Goal: Information Seeking & Learning: Learn about a topic

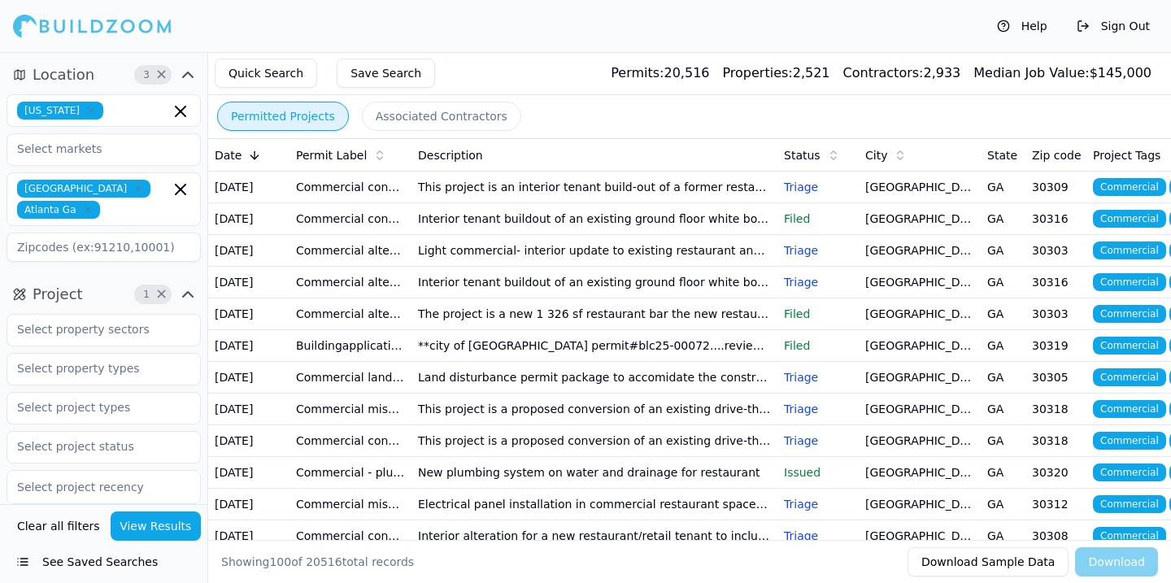
click at [630, 188] on td "This project is an interior tenant build-out of a former restaurant space to be…" at bounding box center [595, 188] width 366 height 32
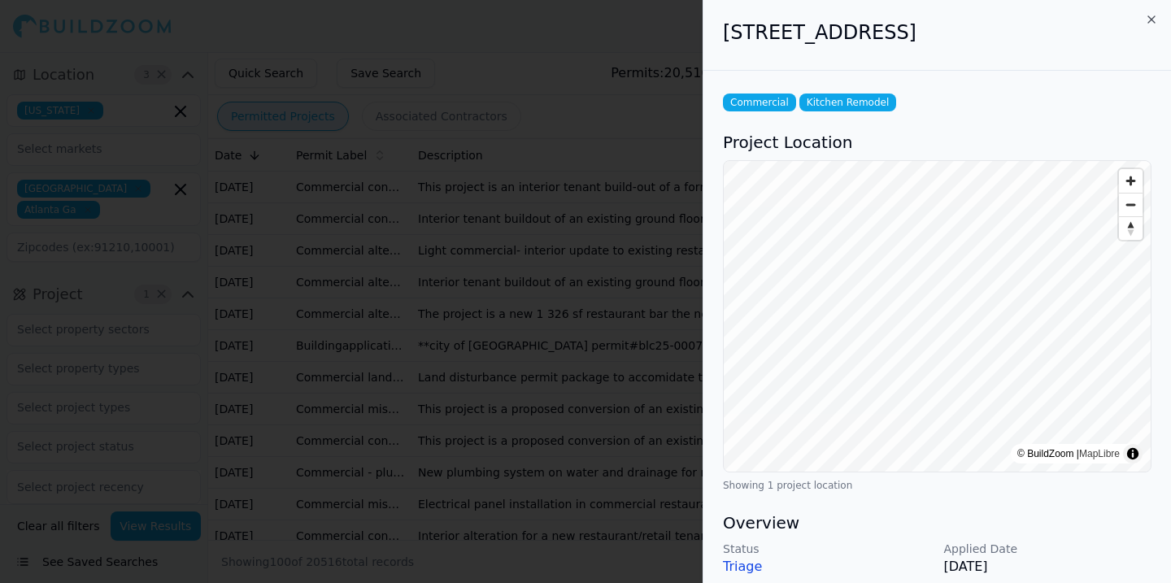
click at [660, 155] on div at bounding box center [585, 291] width 1171 height 583
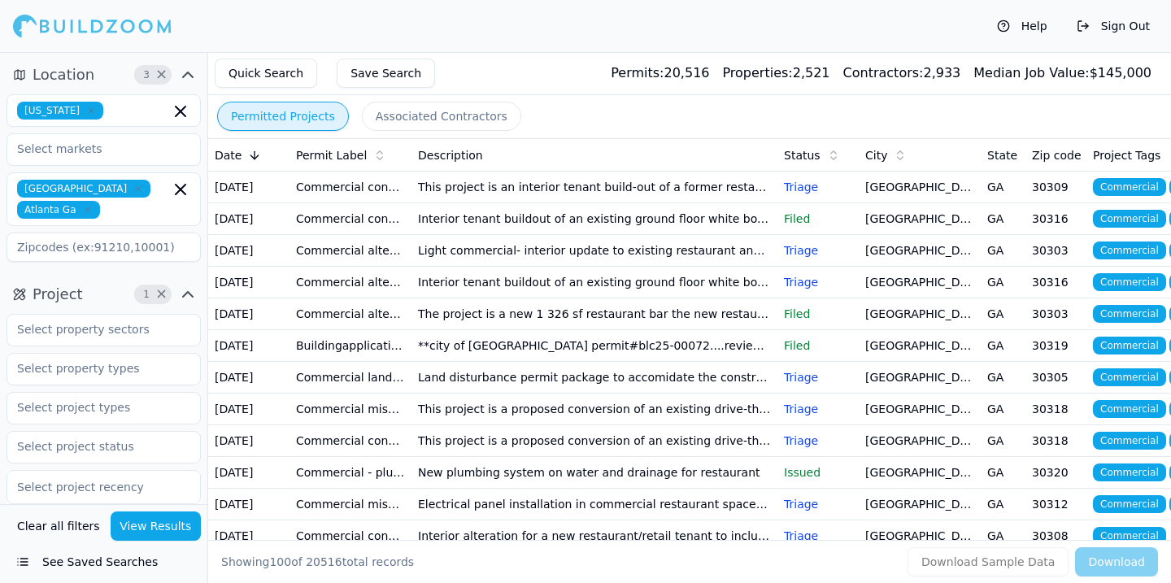
click at [550, 200] on td "This project is an interior tenant build-out of a former restaurant space to be…" at bounding box center [595, 188] width 366 height 32
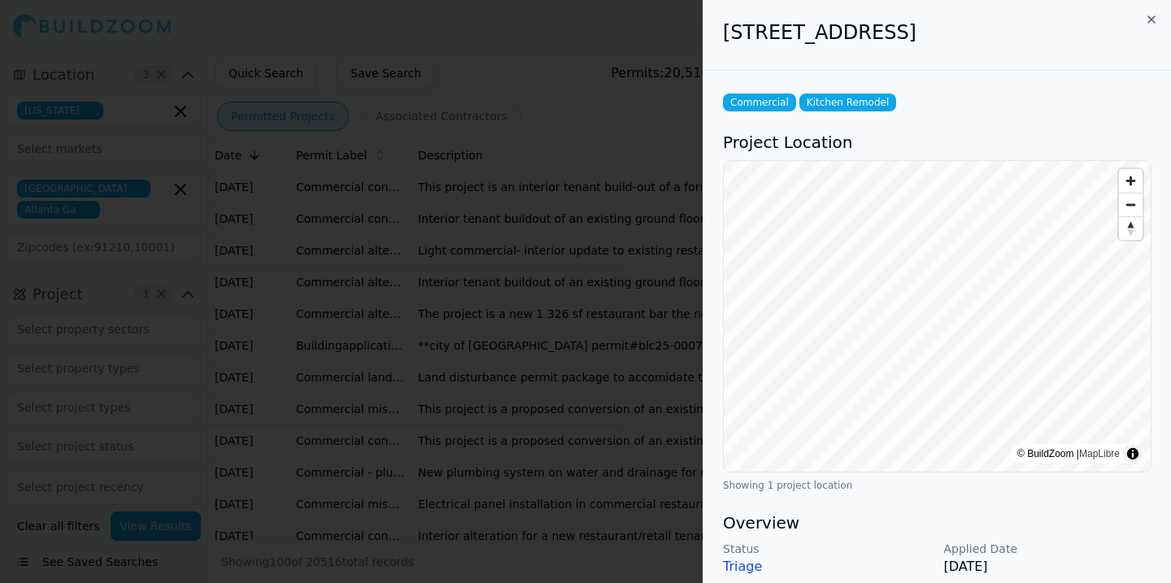
click at [574, 230] on div at bounding box center [585, 291] width 1171 height 583
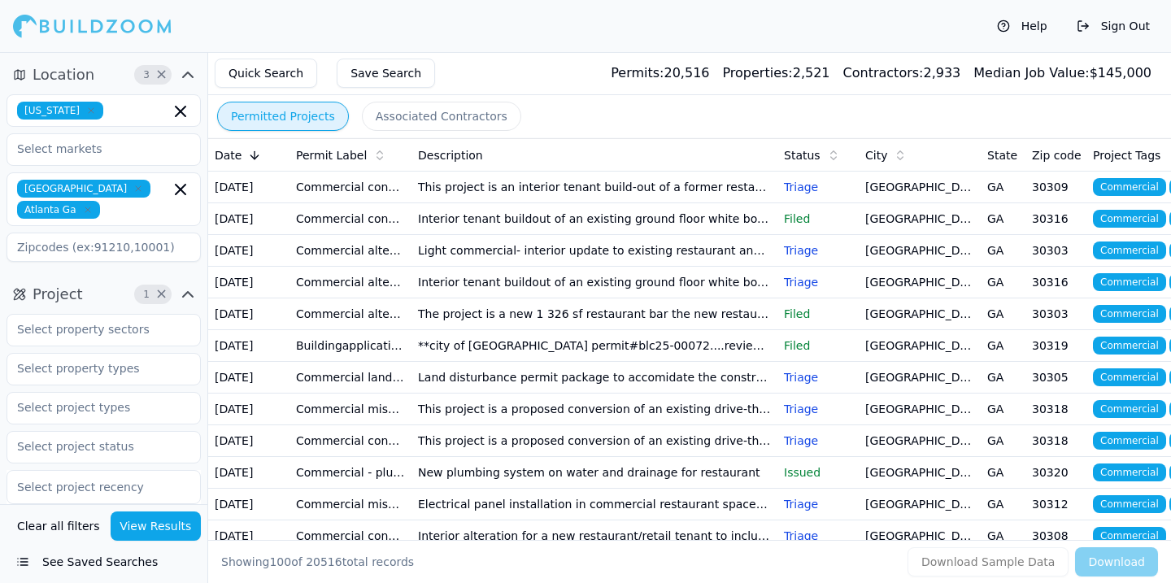
click at [549, 232] on td "Interior tenant buildout of an existing ground floor white box tenant space for…" at bounding box center [595, 219] width 366 height 32
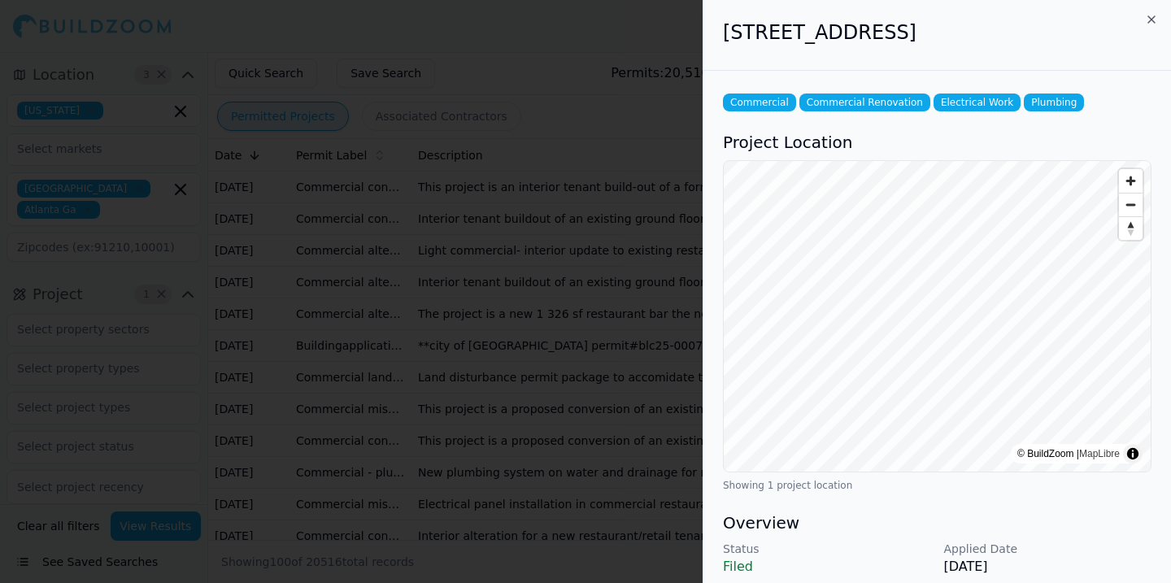
click at [581, 289] on div at bounding box center [585, 291] width 1171 height 583
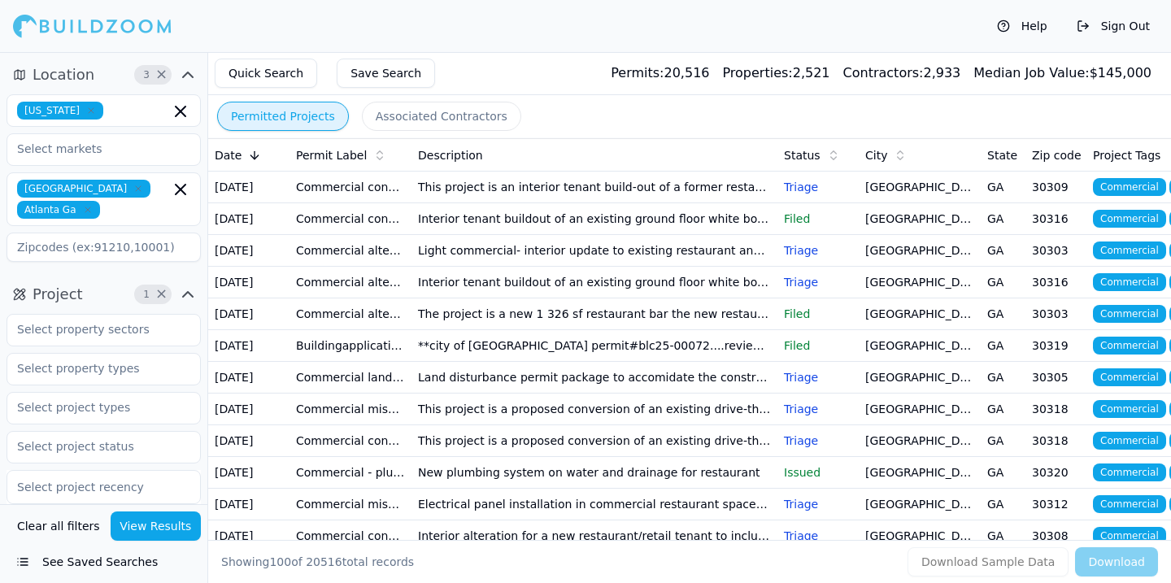
click at [574, 299] on td "Interior tenant buildout of an existing ground floor white box tenant space for…" at bounding box center [595, 283] width 366 height 32
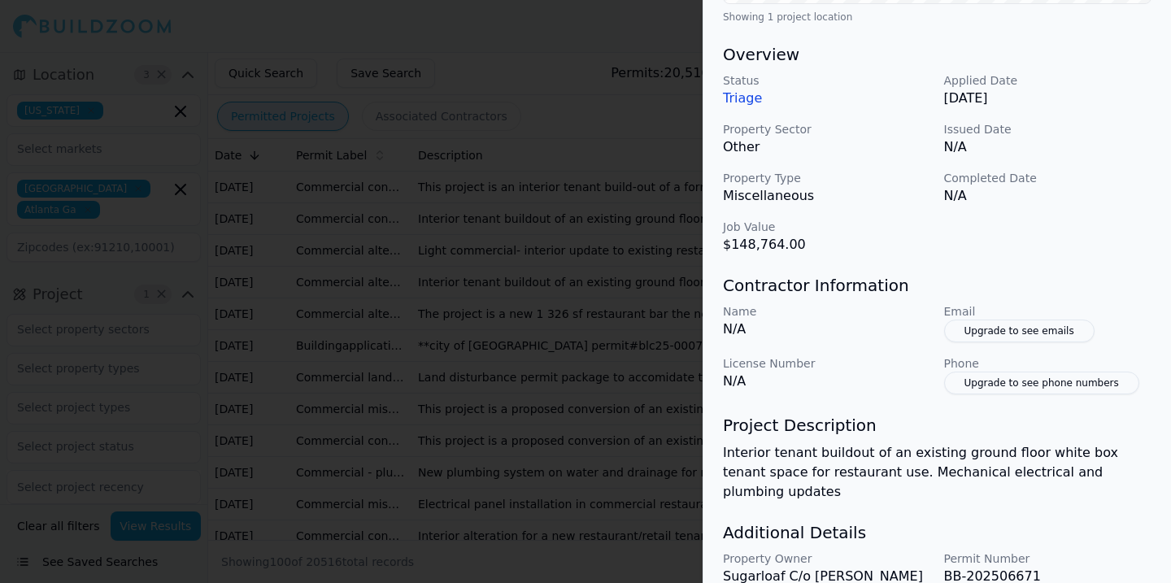
scroll to position [540, 0]
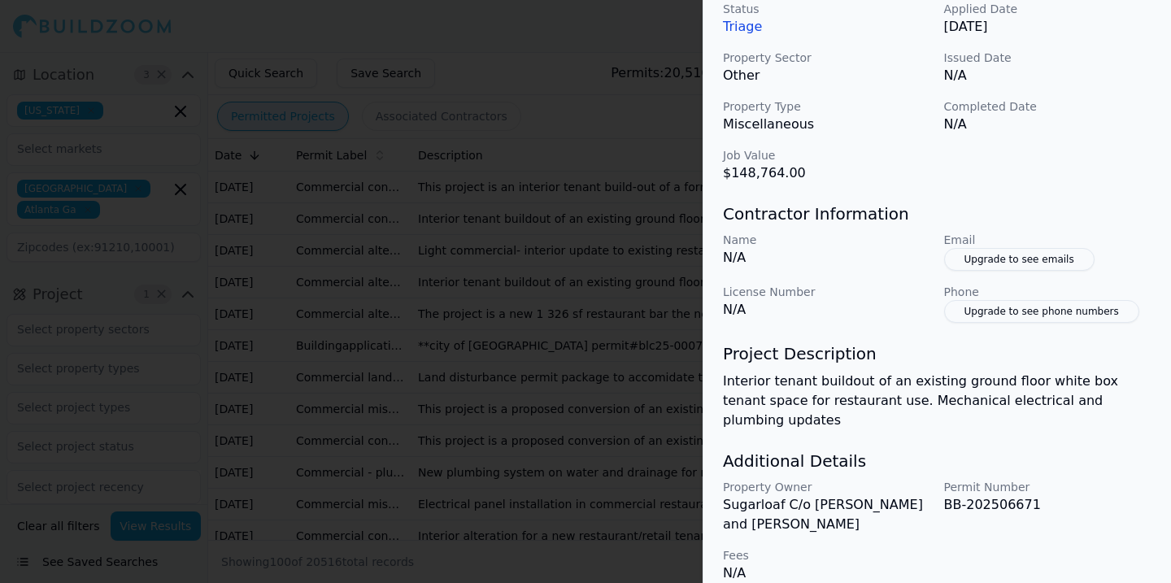
click at [564, 281] on div at bounding box center [585, 291] width 1171 height 583
